Goal: Obtain resource: Obtain resource

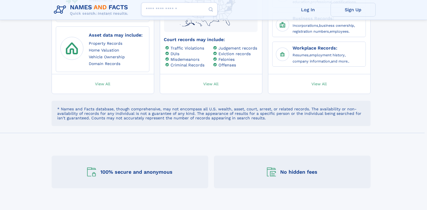
scroll to position [395, 0]
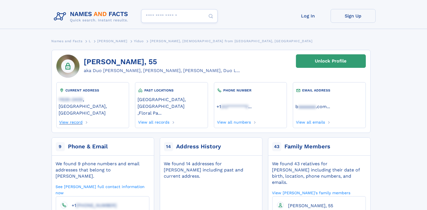
click at [79, 118] on link "View record" at bounding box center [71, 121] width 24 height 6
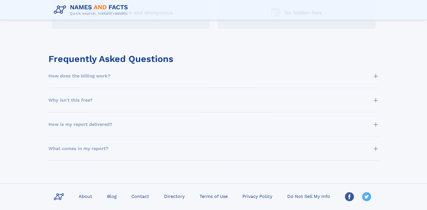
scroll to position [310, 0]
